Goal: Information Seeking & Learning: Understand process/instructions

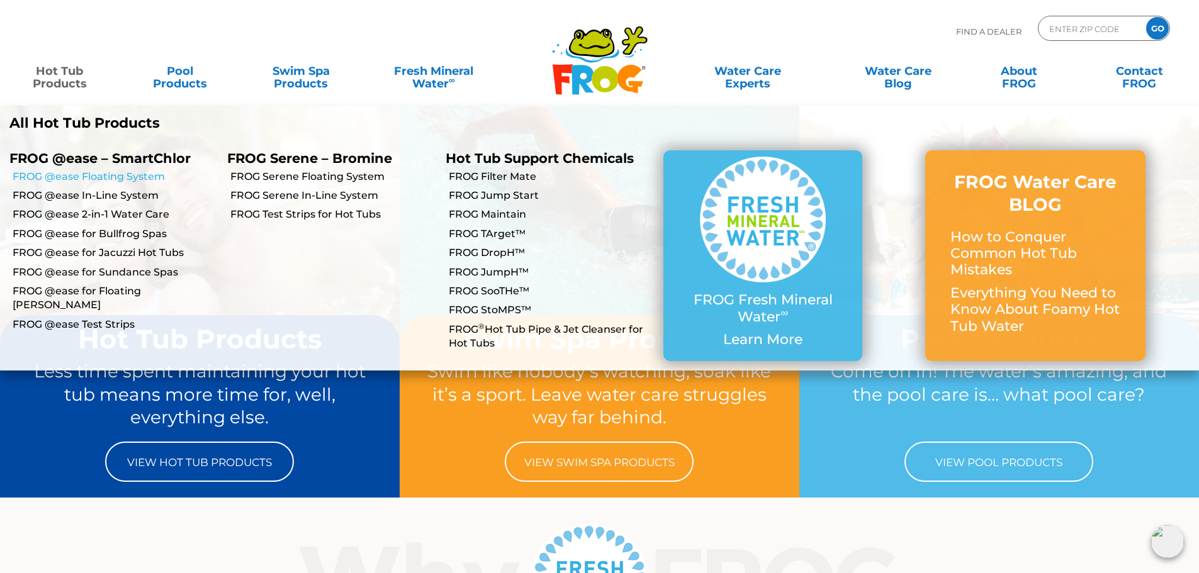
click at [115, 172] on link "FROG @ease Floating System" at bounding box center [115, 177] width 205 height 14
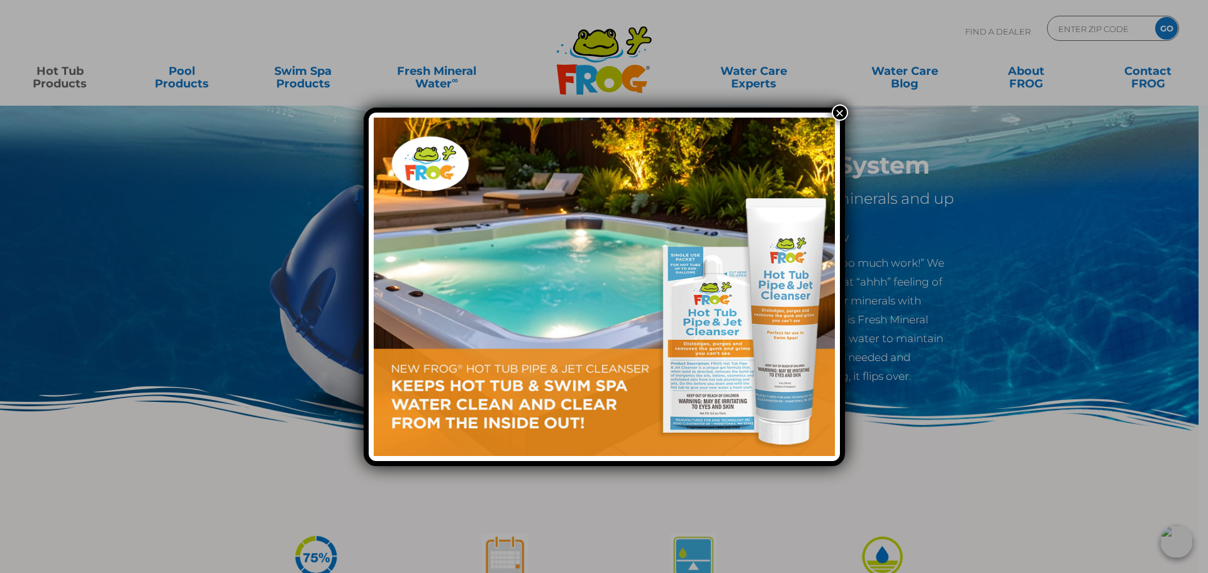
click at [833, 106] on div "×" at bounding box center [604, 286] width 1208 height 573
click at [834, 108] on button "×" at bounding box center [840, 112] width 16 height 16
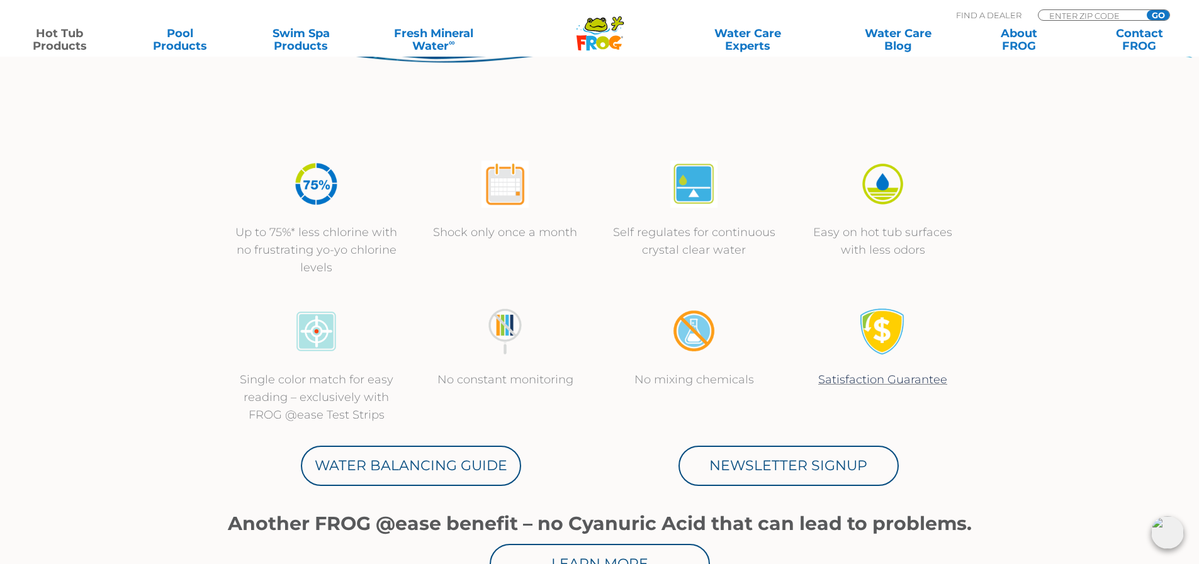
scroll to position [378, 0]
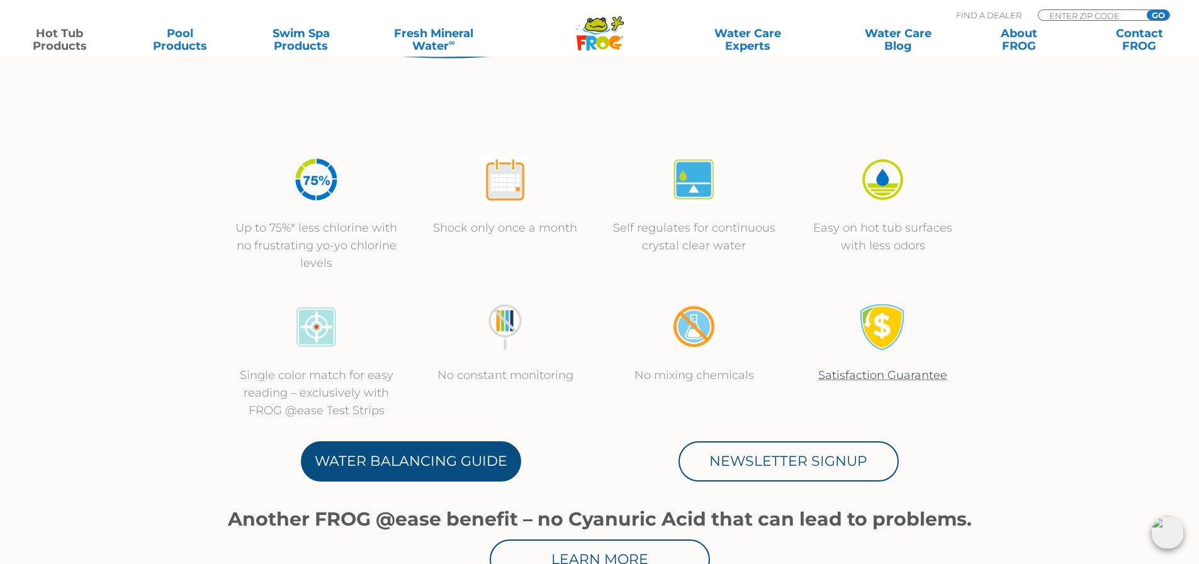
click at [417, 471] on link "Water Balancing Guide" at bounding box center [411, 461] width 220 height 40
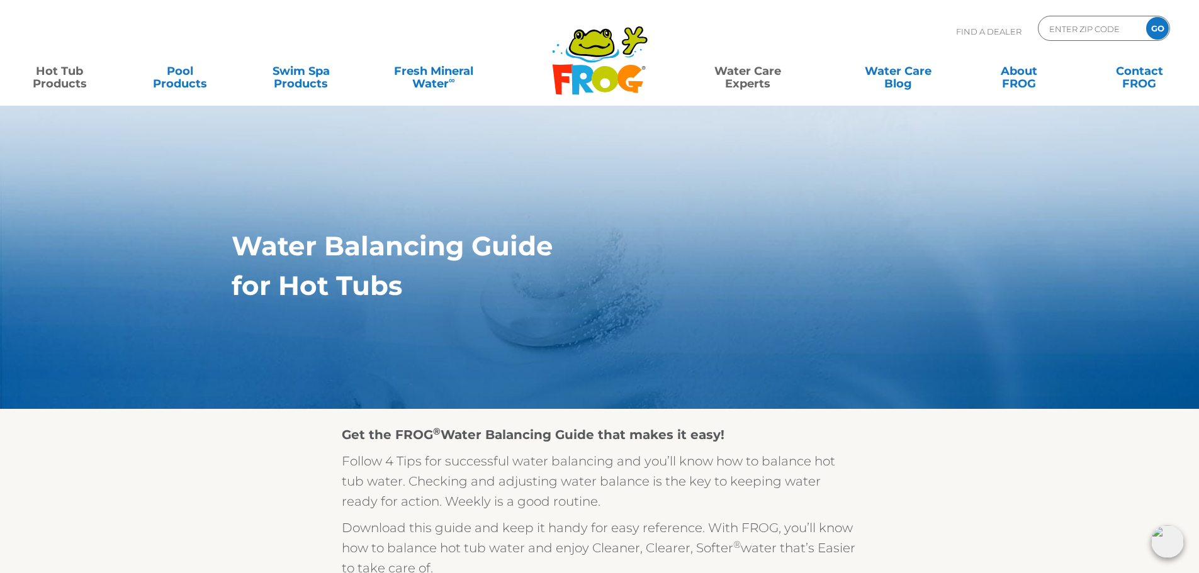
click at [41, 76] on link "Hot Tub Products" at bounding box center [60, 71] width 94 height 25
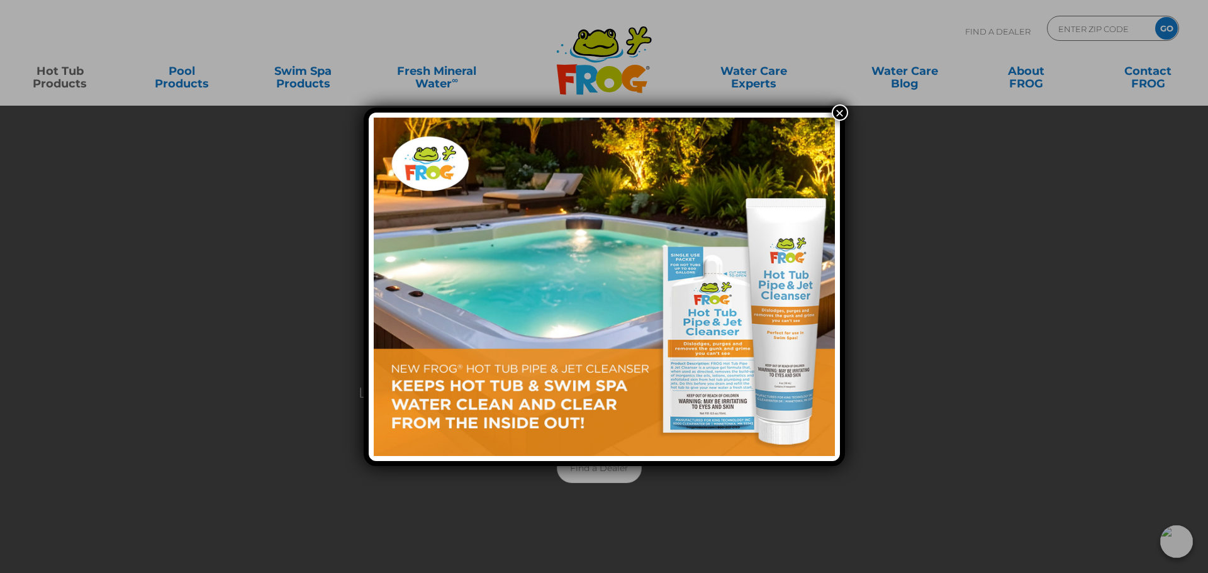
click at [72, 79] on div "×" at bounding box center [604, 286] width 1208 height 573
click at [842, 113] on button "×" at bounding box center [840, 112] width 16 height 16
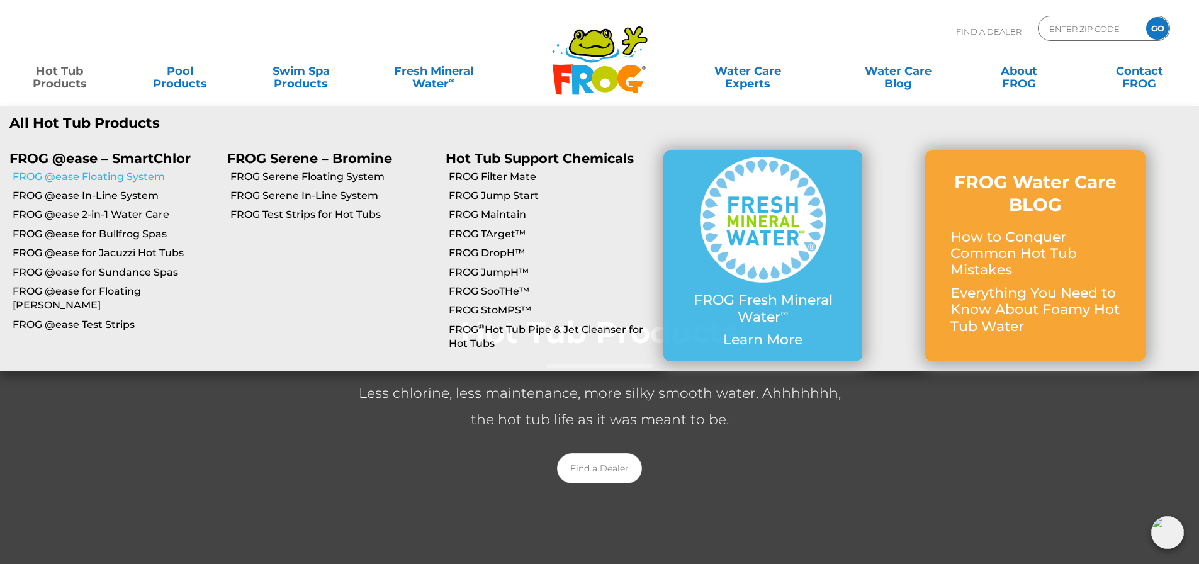
click at [126, 177] on link "FROG @ease Floating System" at bounding box center [115, 177] width 205 height 14
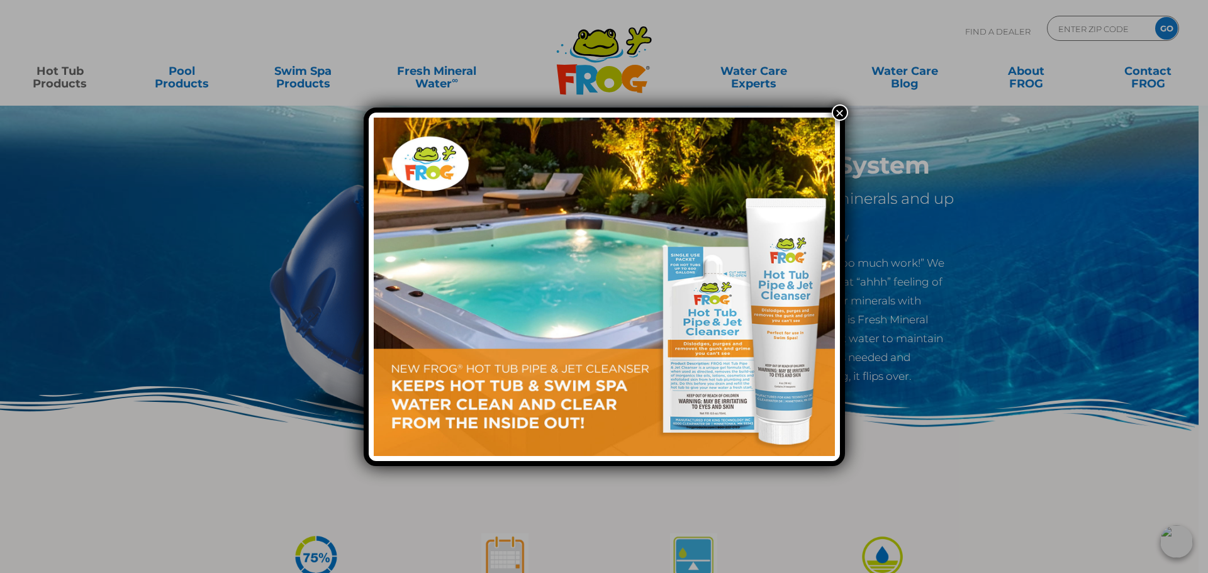
click at [839, 109] on button "×" at bounding box center [840, 112] width 16 height 16
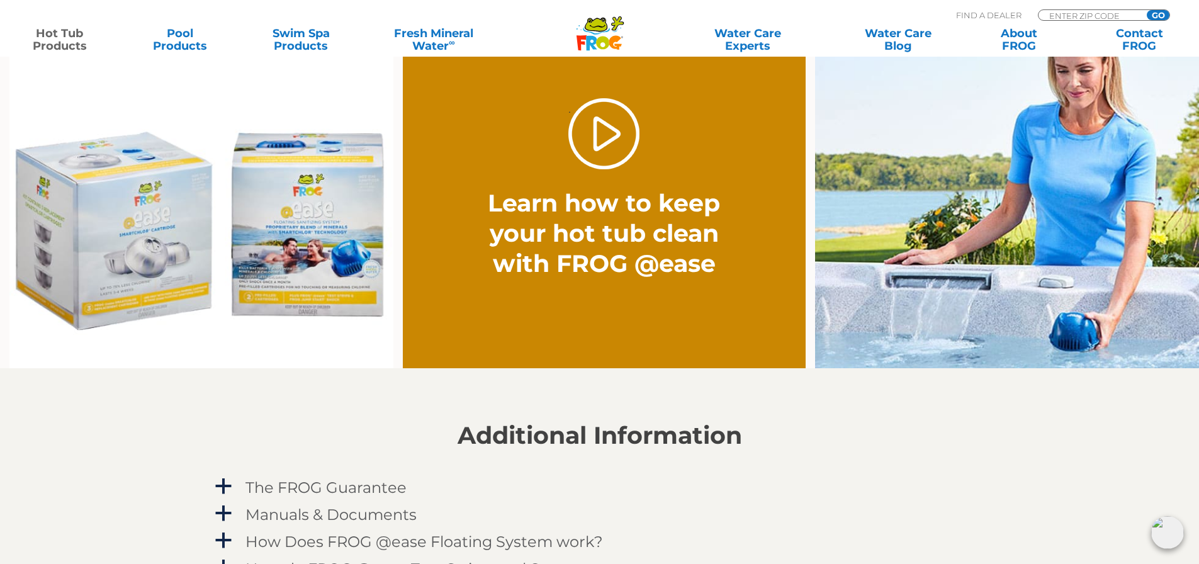
scroll to position [1133, 0]
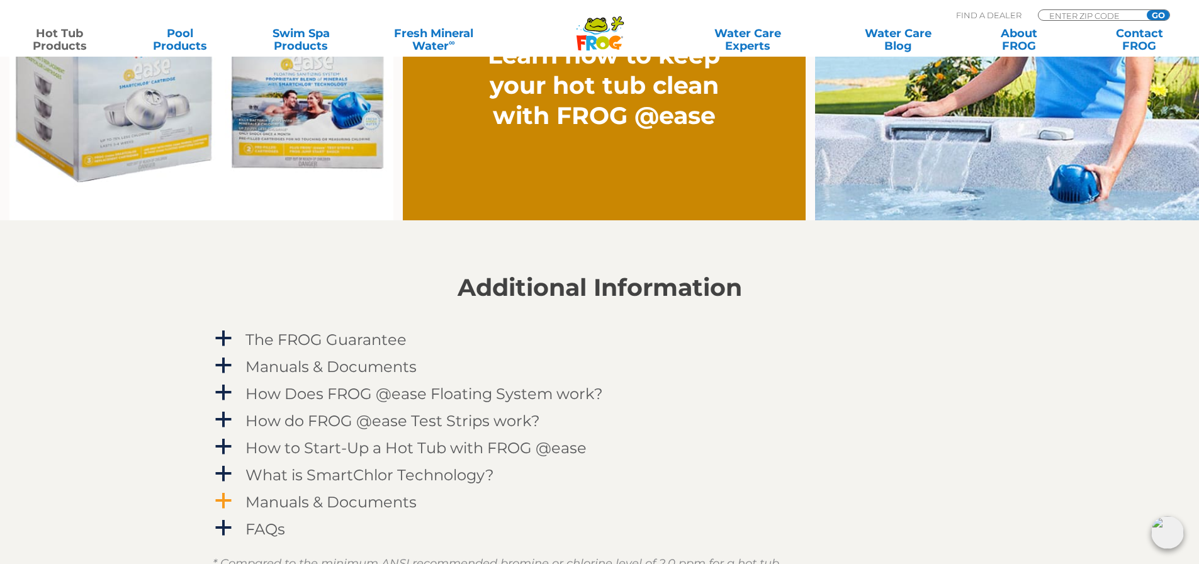
click at [233, 498] on link "a Manuals & Documents" at bounding box center [600, 501] width 774 height 23
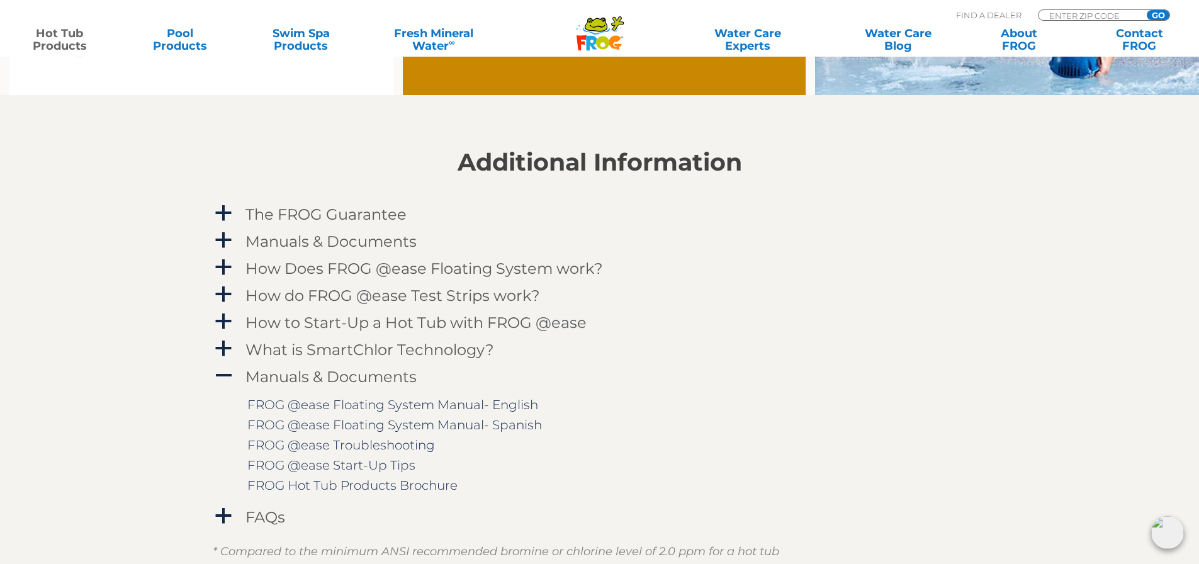
scroll to position [1258, 0]
click at [461, 402] on link "FROG @ease Floating System Manual- English" at bounding box center [392, 403] width 291 height 15
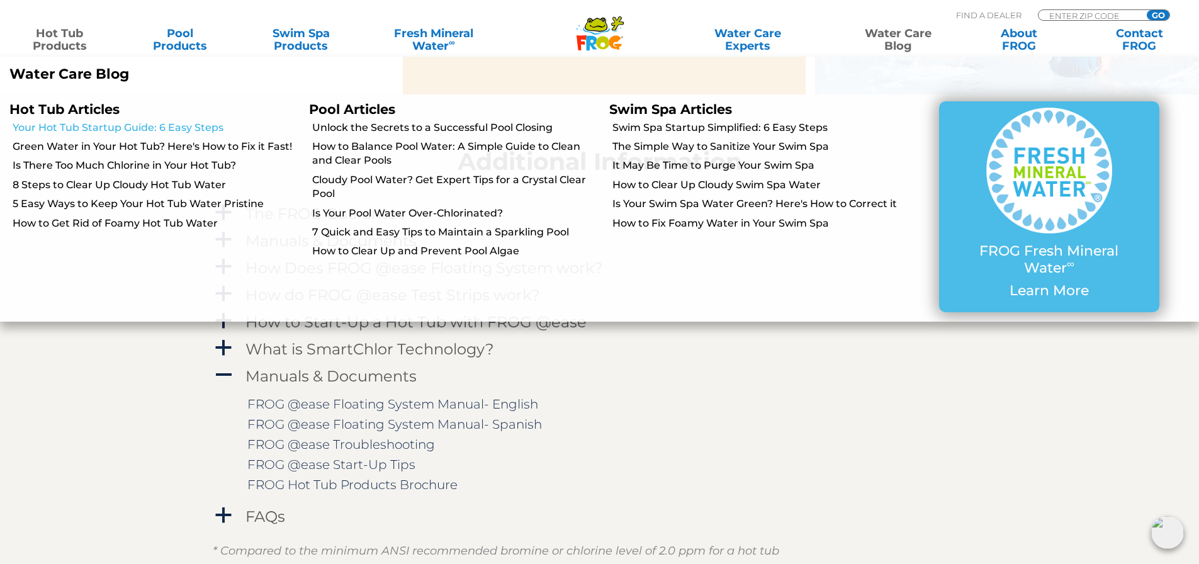
drag, startPoint x: 148, startPoint y: 126, endPoint x: 166, endPoint y: 128, distance: 17.8
click at [148, 126] on link "Your Hot Tub Startup Guide: 6 Easy Steps" at bounding box center [156, 128] width 287 height 14
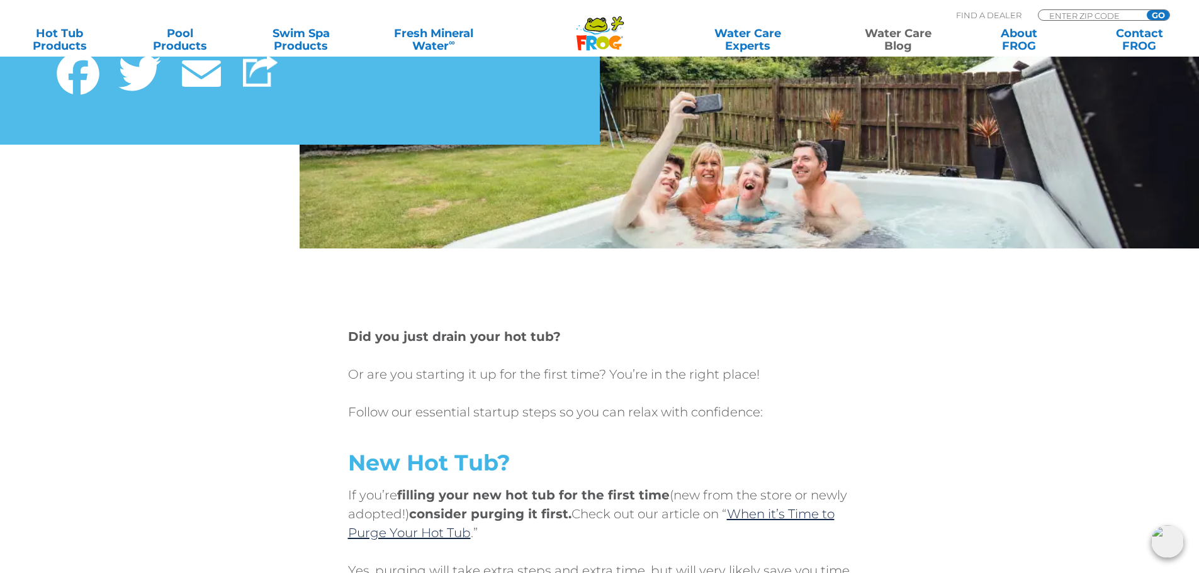
scroll to position [252, 0]
